Goal: Information Seeking & Learning: Learn about a topic

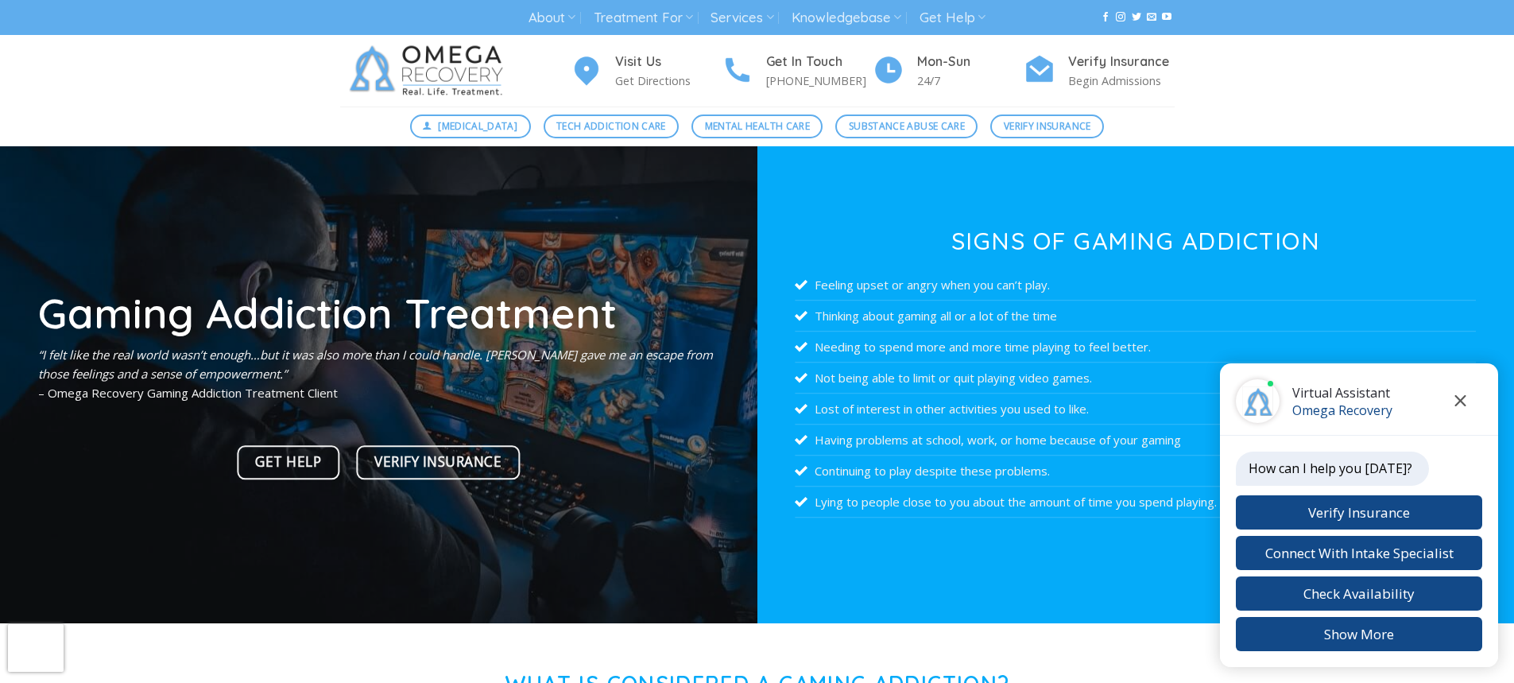
click at [1461, 397] on icon "Close chat" at bounding box center [1461, 400] width 12 height 11
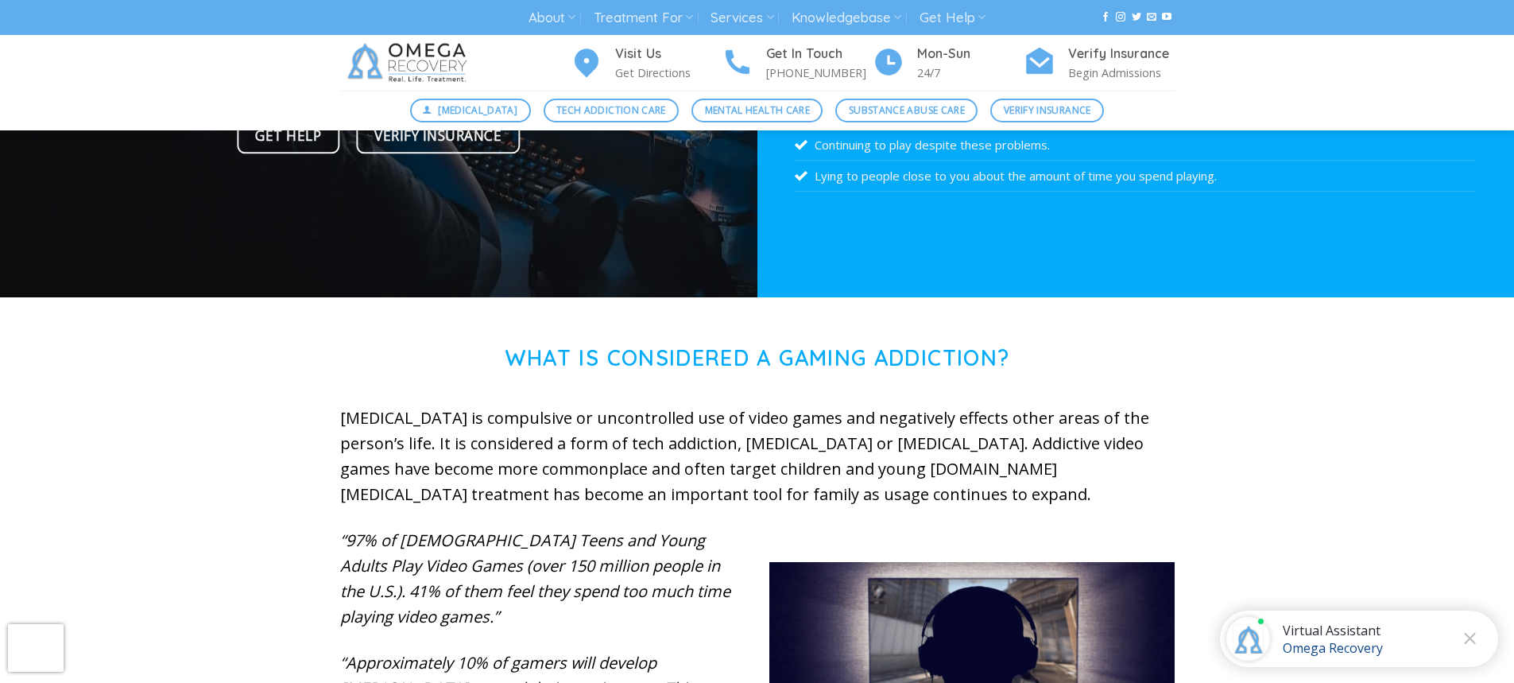
scroll to position [238, 0]
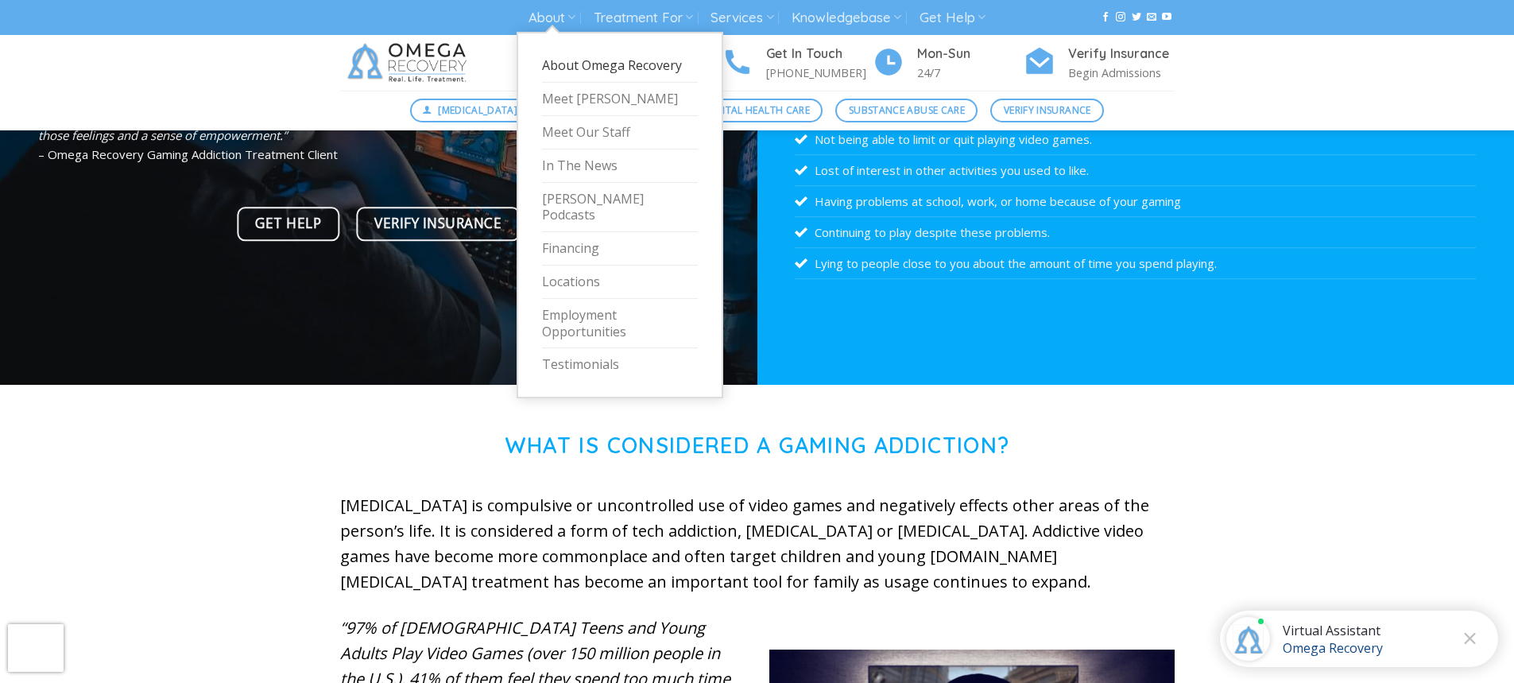
click at [569, 59] on link "About Omega Recovery" at bounding box center [620, 65] width 156 height 33
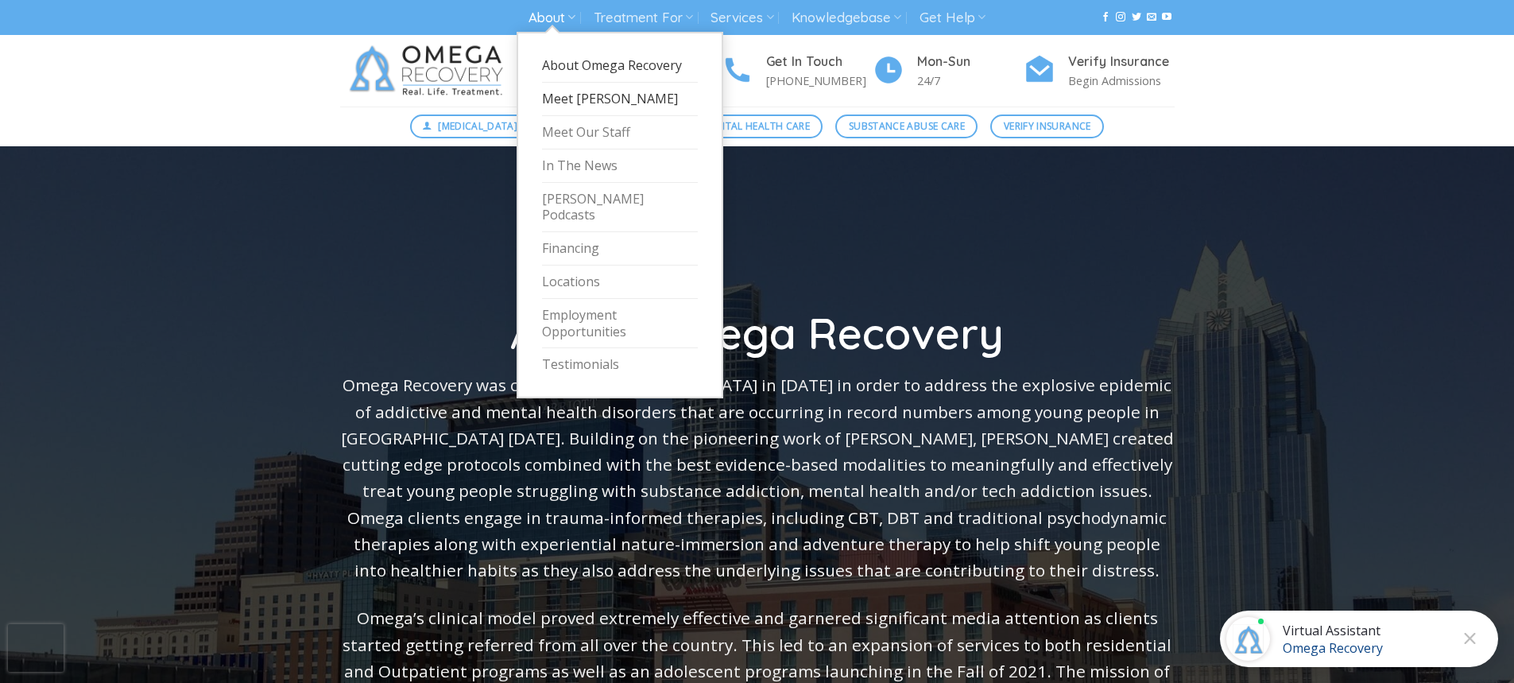
click at [586, 95] on link "Meet [PERSON_NAME]" at bounding box center [620, 99] width 156 height 33
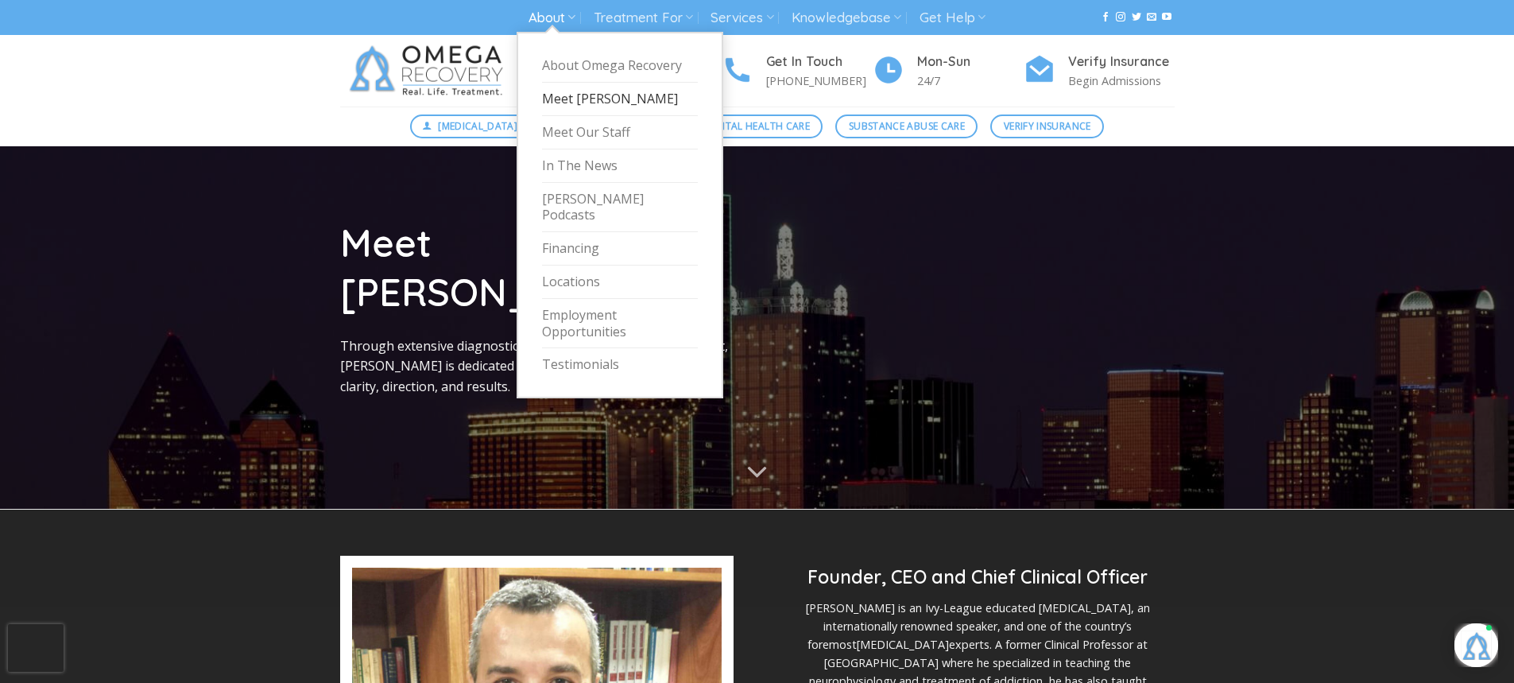
click at [543, 17] on link "About" at bounding box center [552, 17] width 47 height 29
click at [566, 232] on link "Financing" at bounding box center [620, 248] width 156 height 33
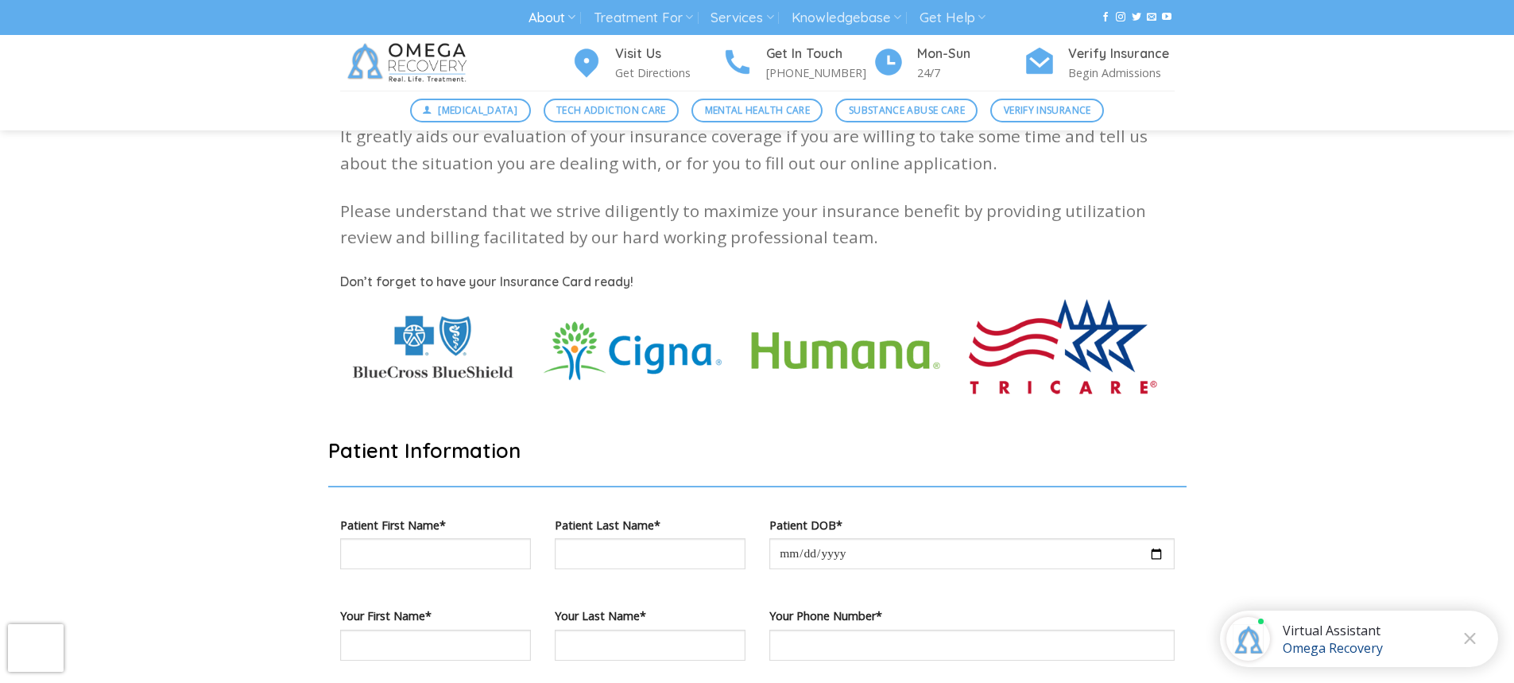
scroll to position [477, 0]
